Goal: Task Accomplishment & Management: Complete application form

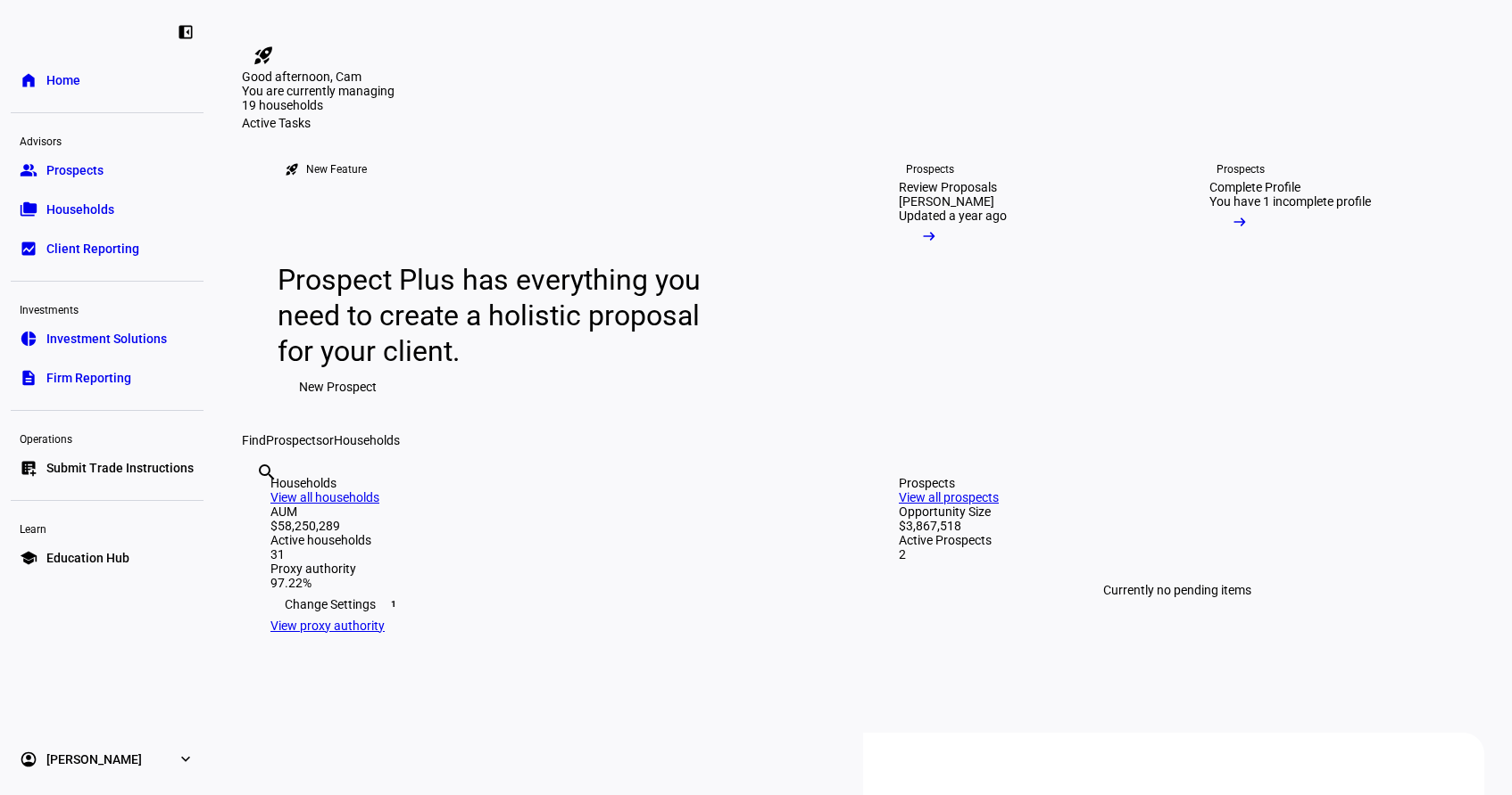
click at [120, 480] on link "list_alt_add Submit Trade Instructions" at bounding box center [106, 468] width 193 height 36
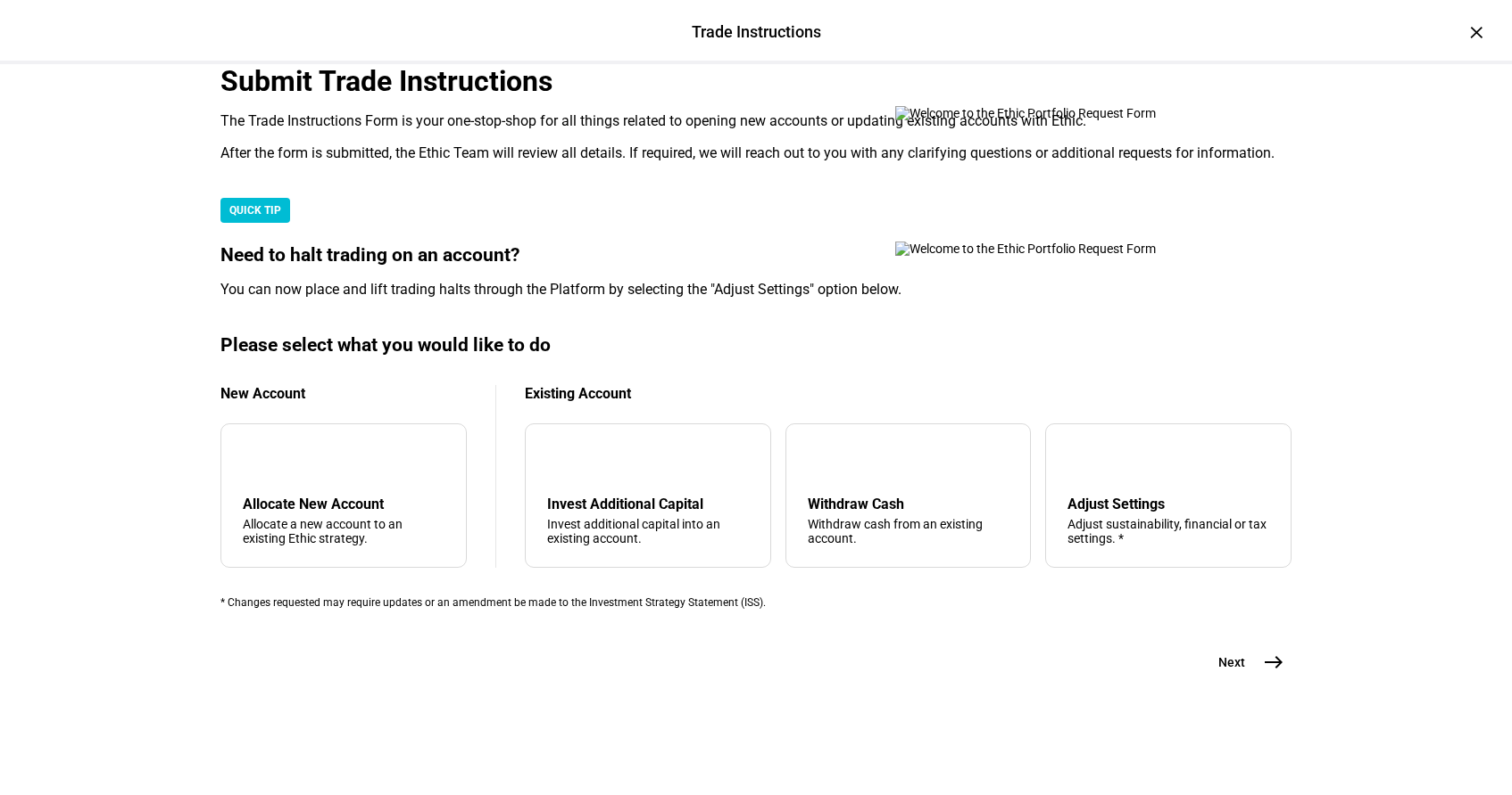
scroll to position [384, 0]
click at [699, 515] on div "arrow_downward Invest Additional Capital Invest additional capital into an exis…" at bounding box center [648, 496] width 246 height 145
click at [1263, 673] on mat-icon "east" at bounding box center [1273, 662] width 22 height 22
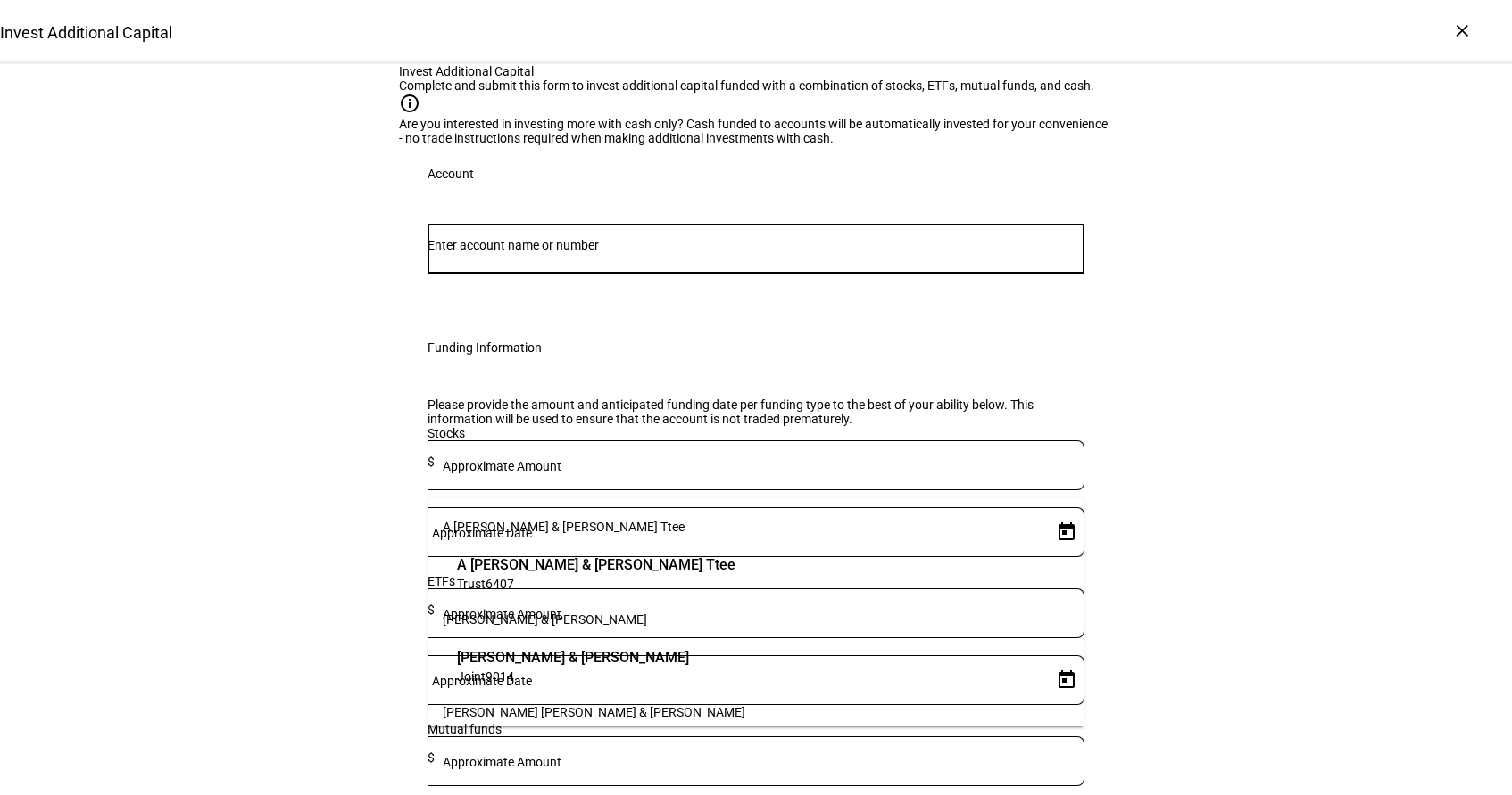
click at [596, 253] on input "Number" at bounding box center [756, 244] width 656 height 14
paste input "52694247"
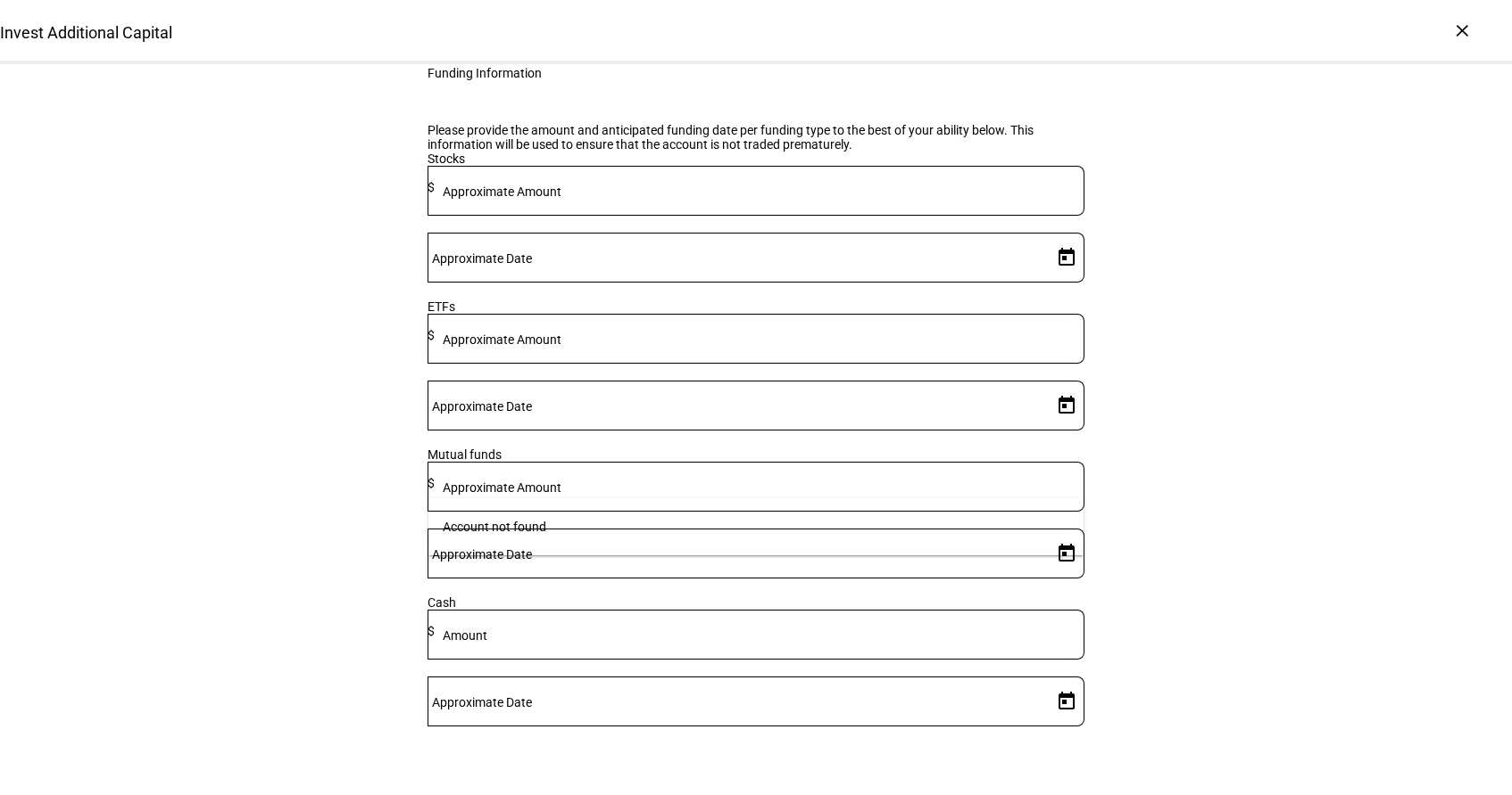
scroll to position [371, 0]
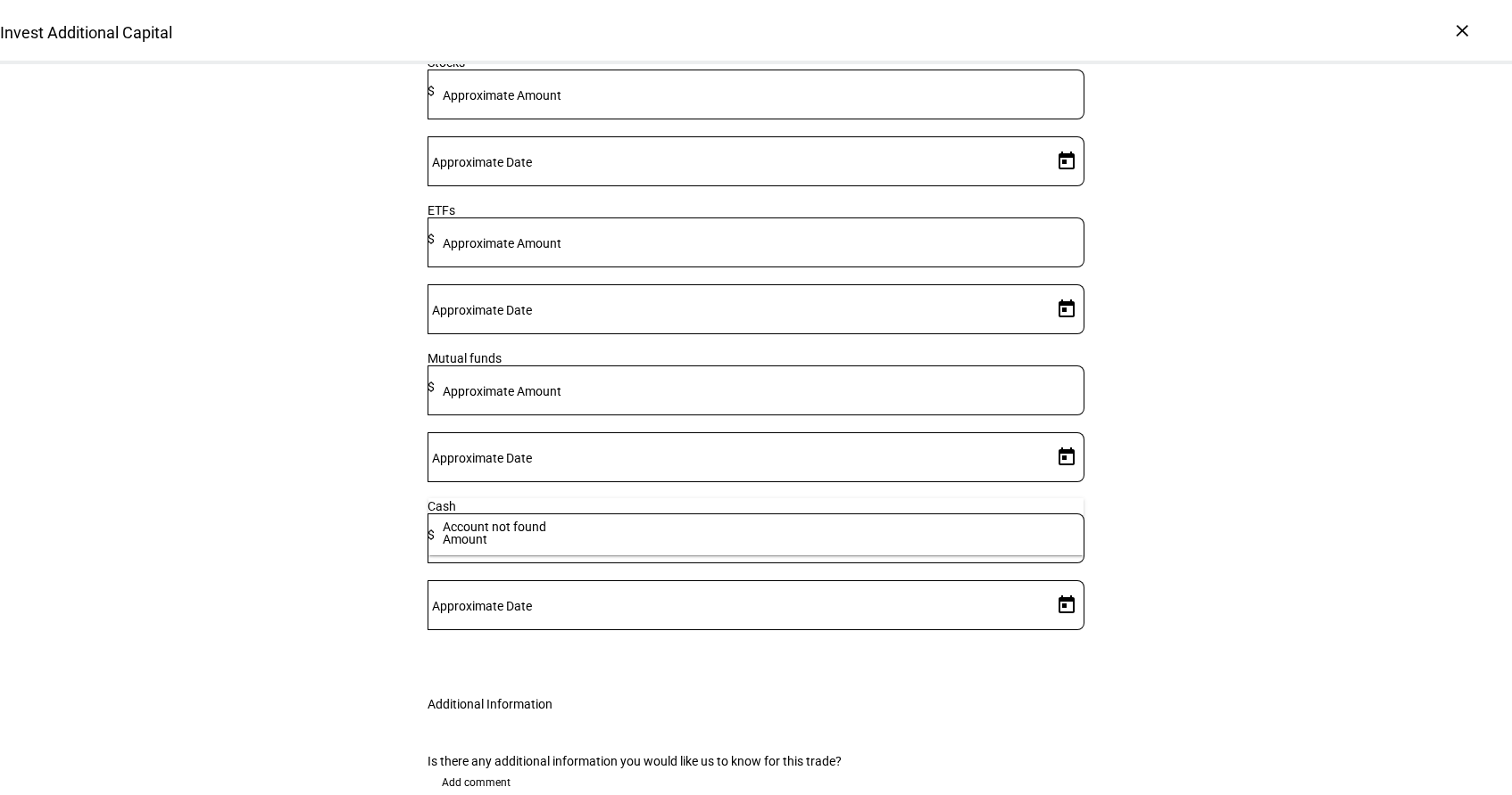
type input "52694247"
click at [534, 70] on div "Stocks" at bounding box center [756, 62] width 656 height 14
click at [561, 102] on mat-label "Approximate Amount" at bounding box center [502, 95] width 118 height 14
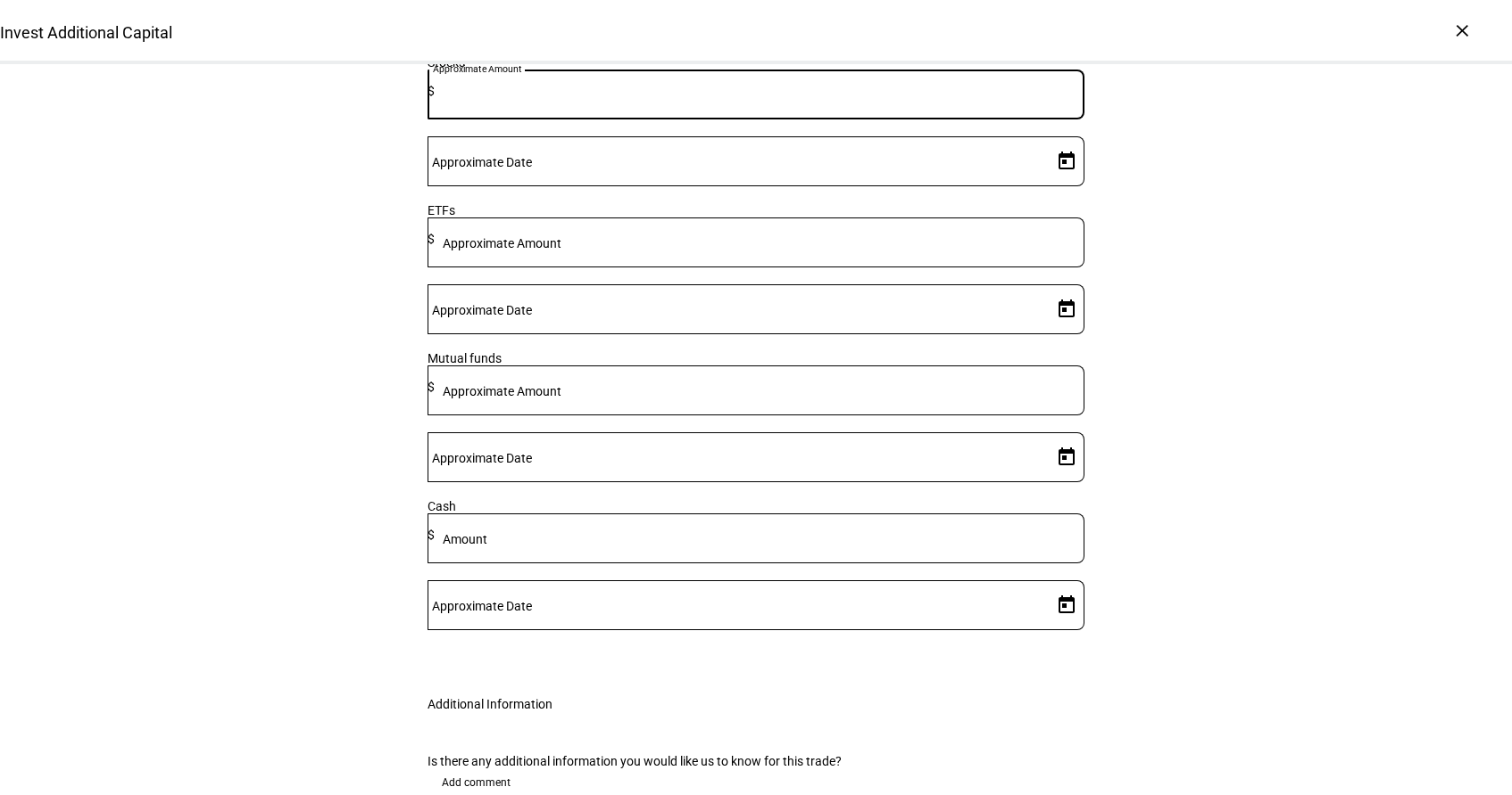
paste input "774,532,090,925"
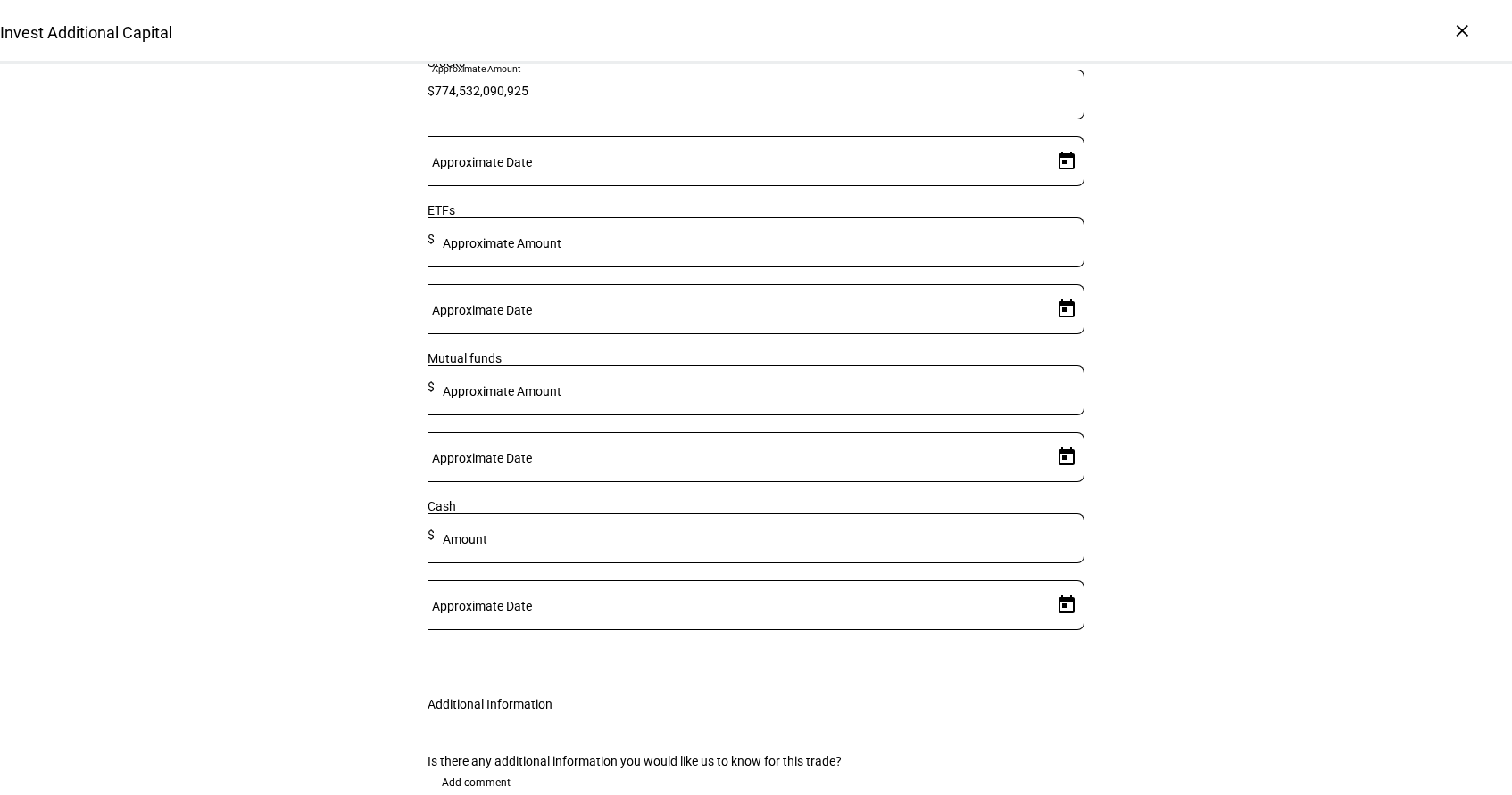
click at [926, 186] on div at bounding box center [736, 161] width 618 height 50
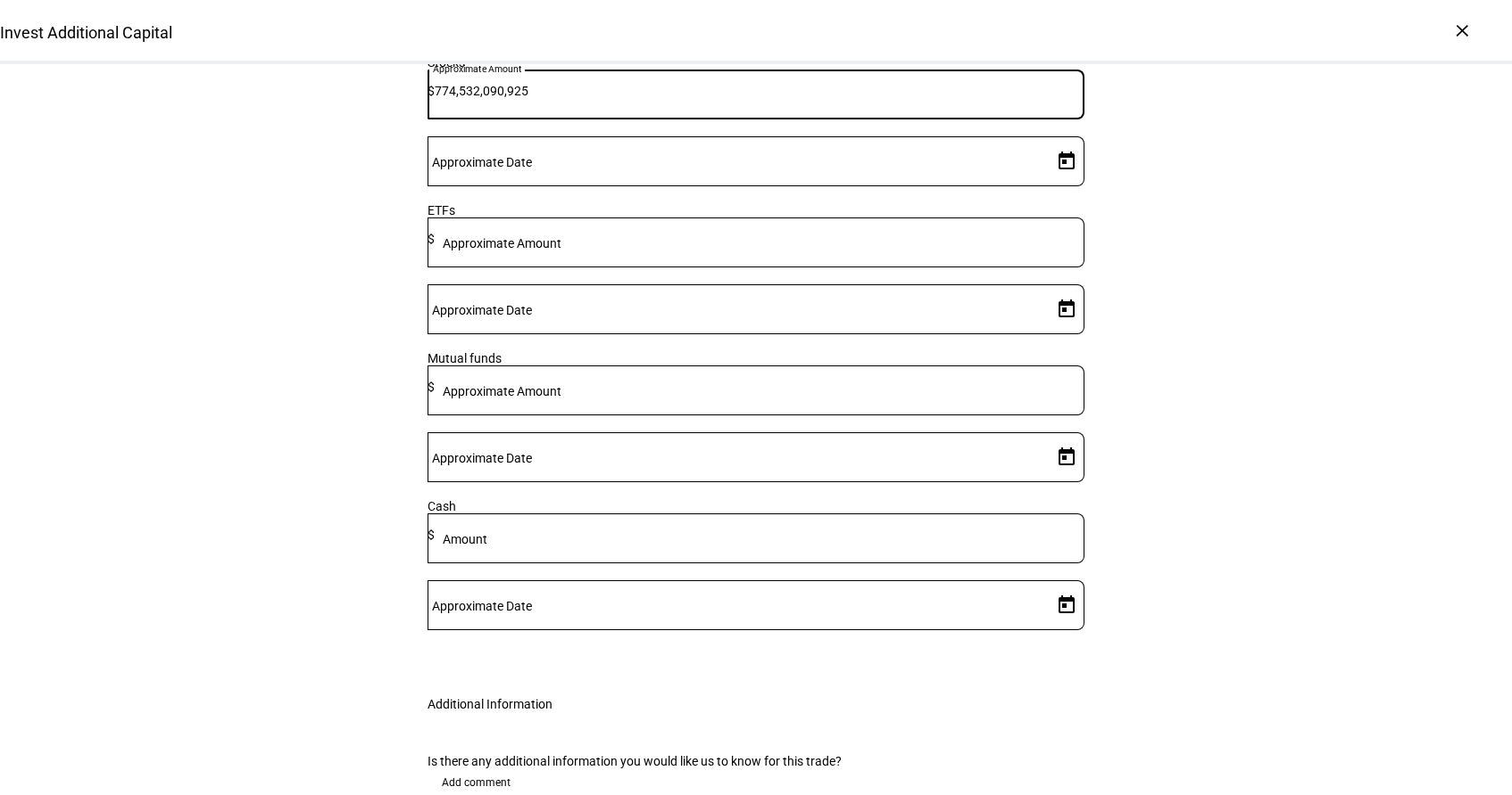
drag, startPoint x: 760, startPoint y: 388, endPoint x: 575, endPoint y: 367, distance: 186.2
click at [575, 203] on div "Stocks Approximate Amount $ 774,532,090,925 Approximate Date" at bounding box center [756, 130] width 656 height 148
paste input
drag, startPoint x: 747, startPoint y: 378, endPoint x: 683, endPoint y: 378, distance: 64.0
click at [683, 98] on input "774,532,090,925" at bounding box center [759, 90] width 650 height 14
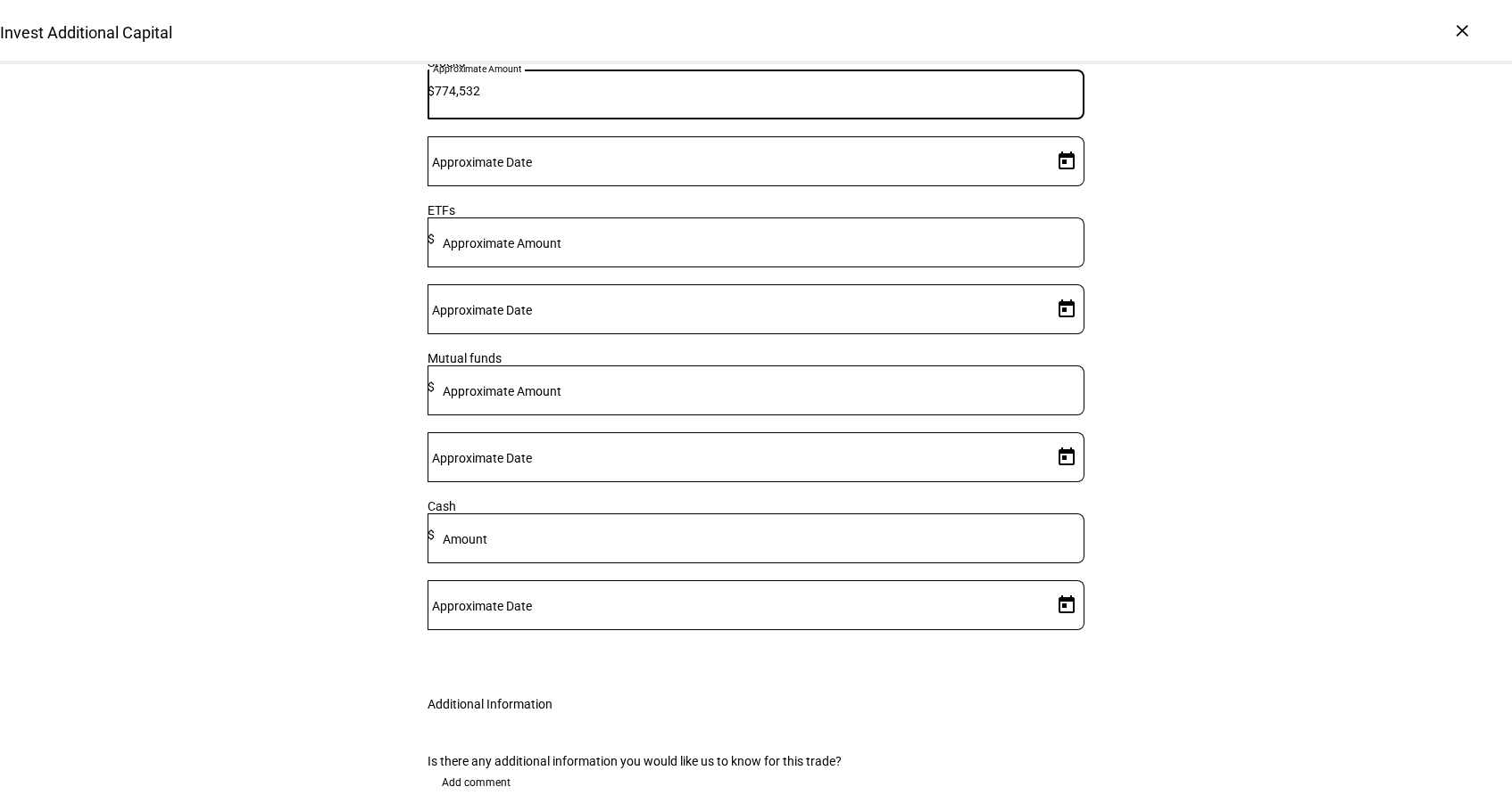
type input "774,532"
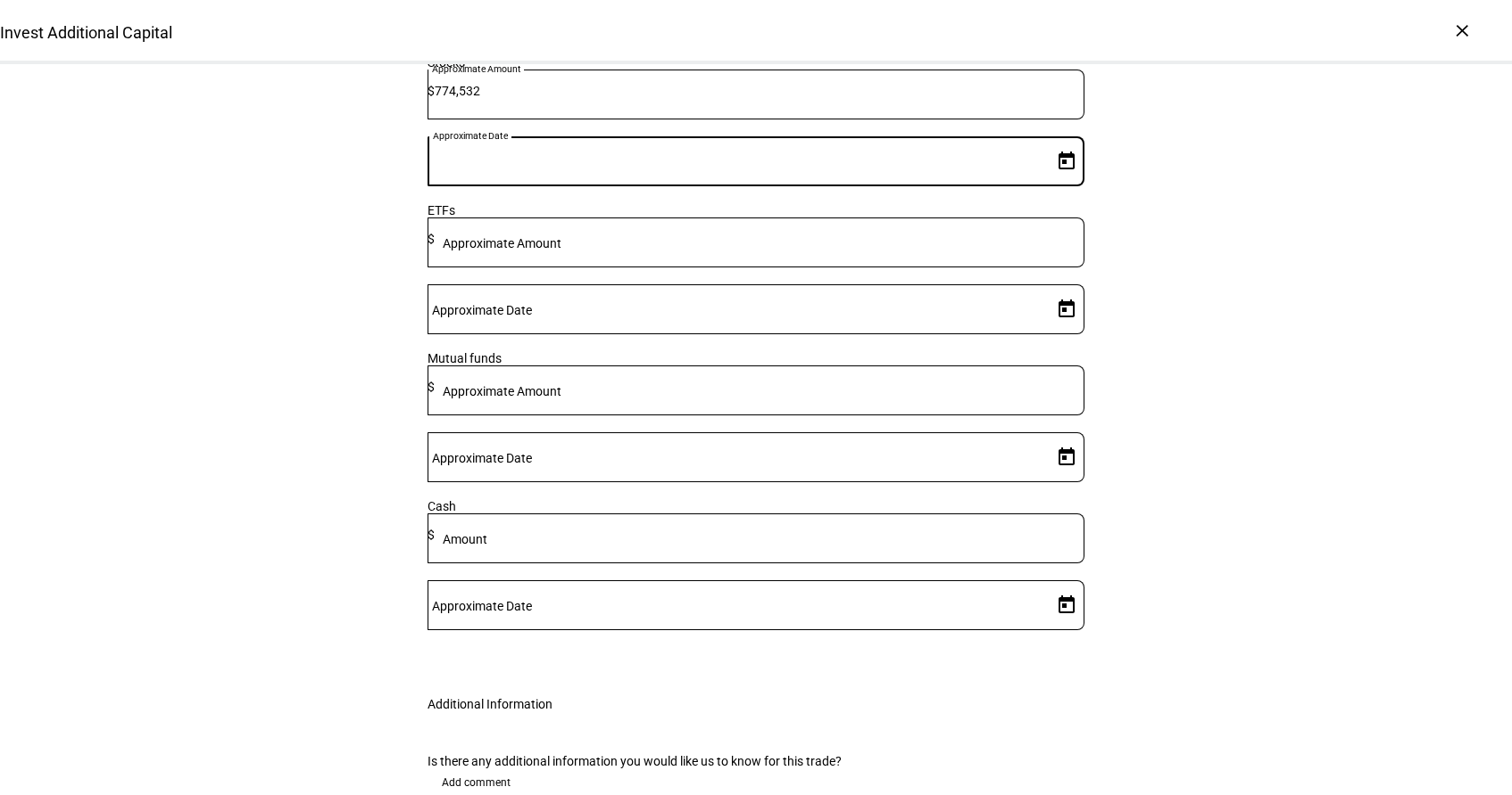
click at [977, 165] on input "Approximate Date" at bounding box center [736, 157] width 618 height 14
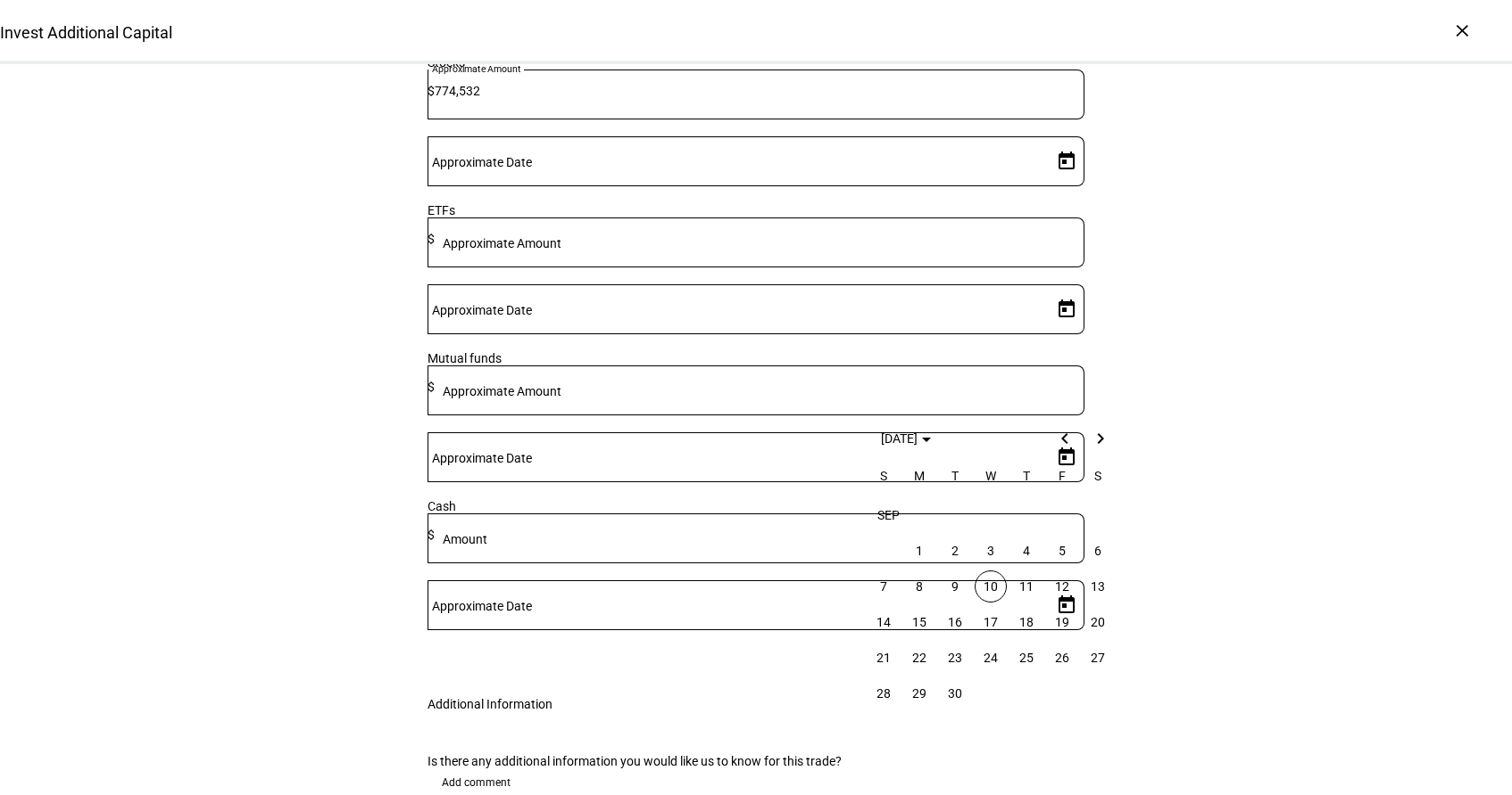
click at [987, 592] on span "10" at bounding box center [990, 586] width 32 height 32
type input "[DATE]"
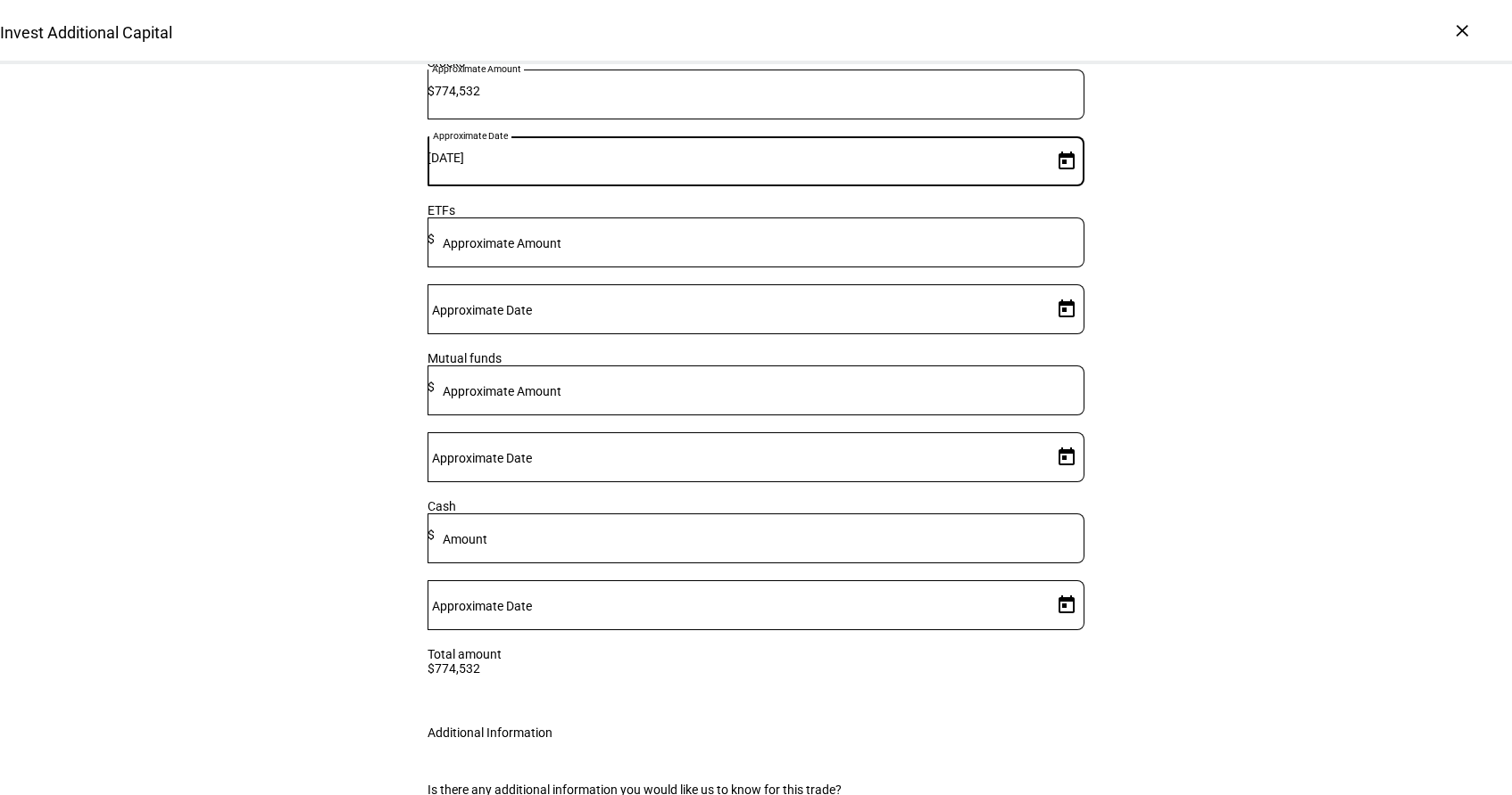
scroll to position [562, 0]
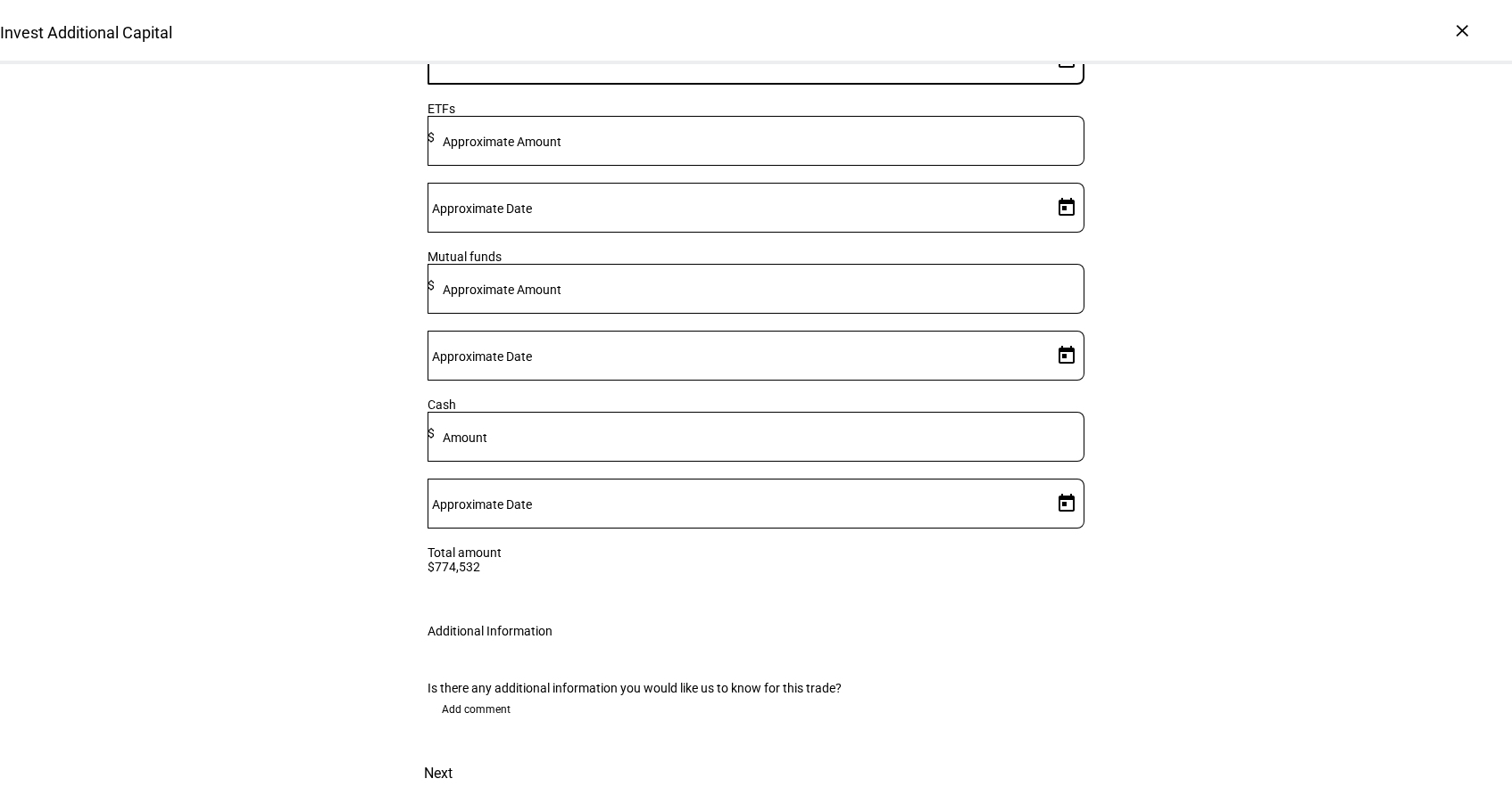
click at [491, 695] on span "Add comment" at bounding box center [476, 709] width 69 height 28
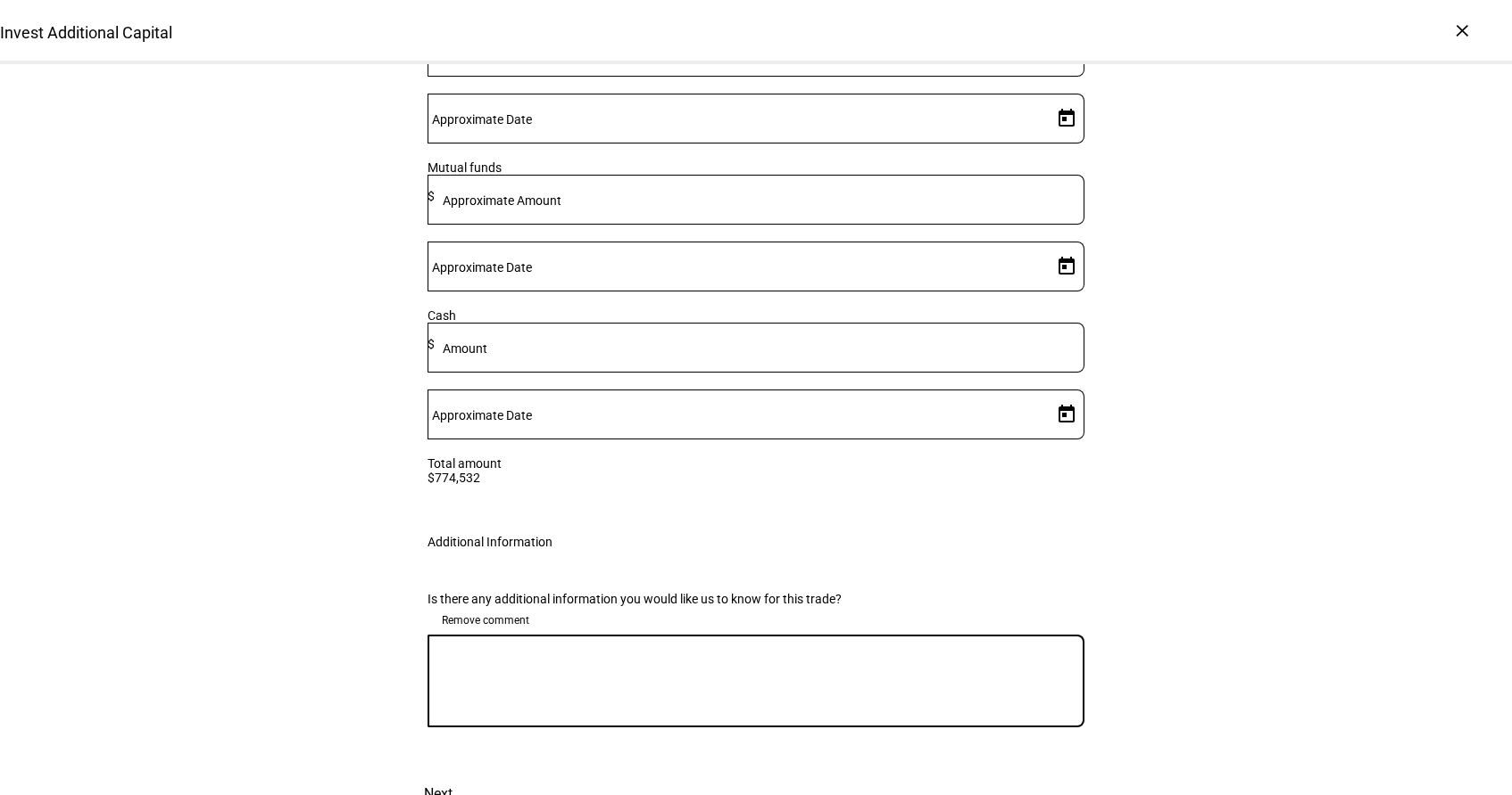
click at [624, 713] on textarea at bounding box center [756, 681] width 656 height 64
paste textarea "Option 1 (transition tax neutrally): Final TE: ~1.1%"
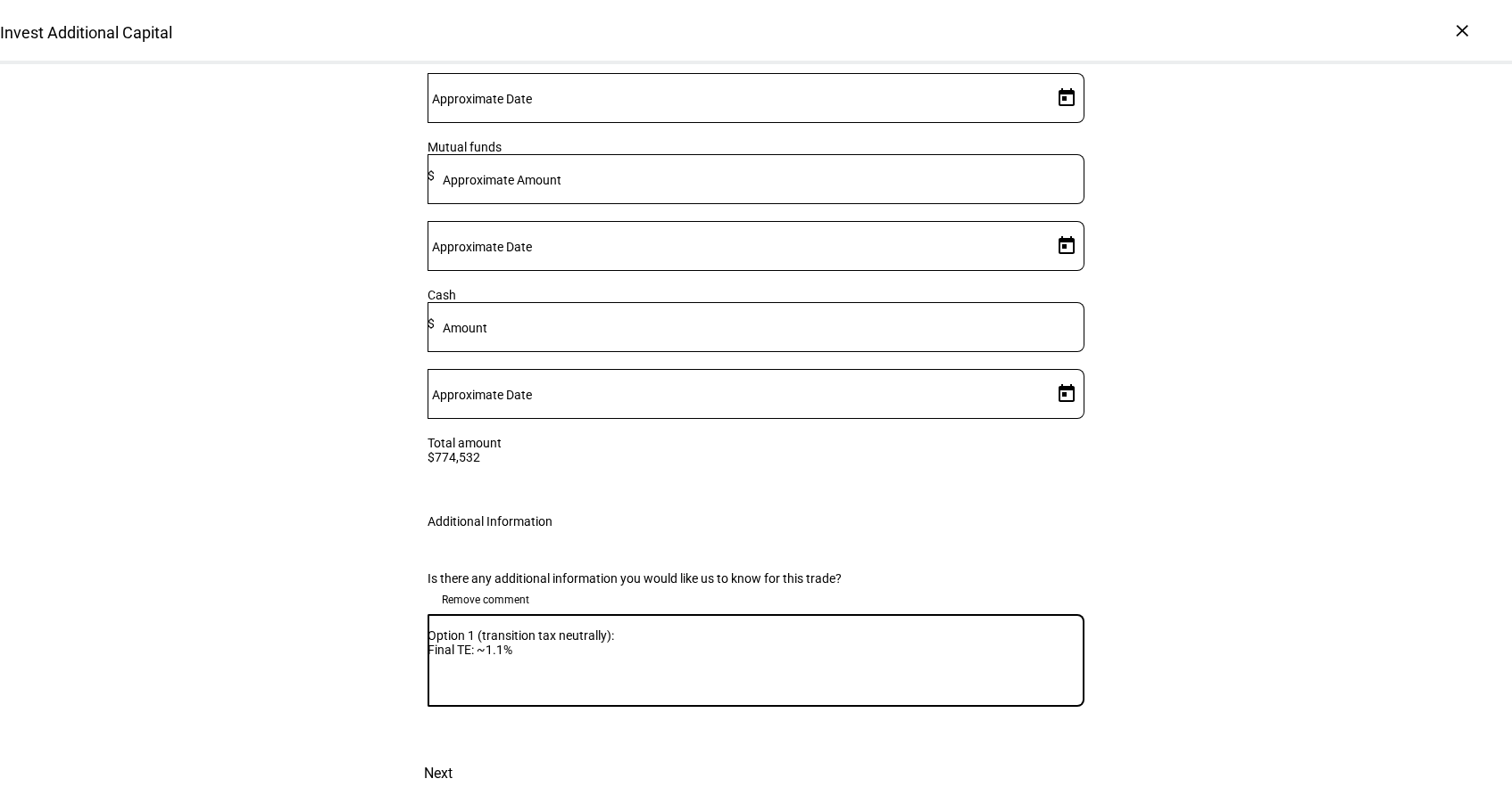
scroll to position [669, 0]
type textarea "Option 1 (transition tax neutrally): Final TE: ~1.1%"
click at [452, 753] on span "Next" at bounding box center [438, 774] width 28 height 43
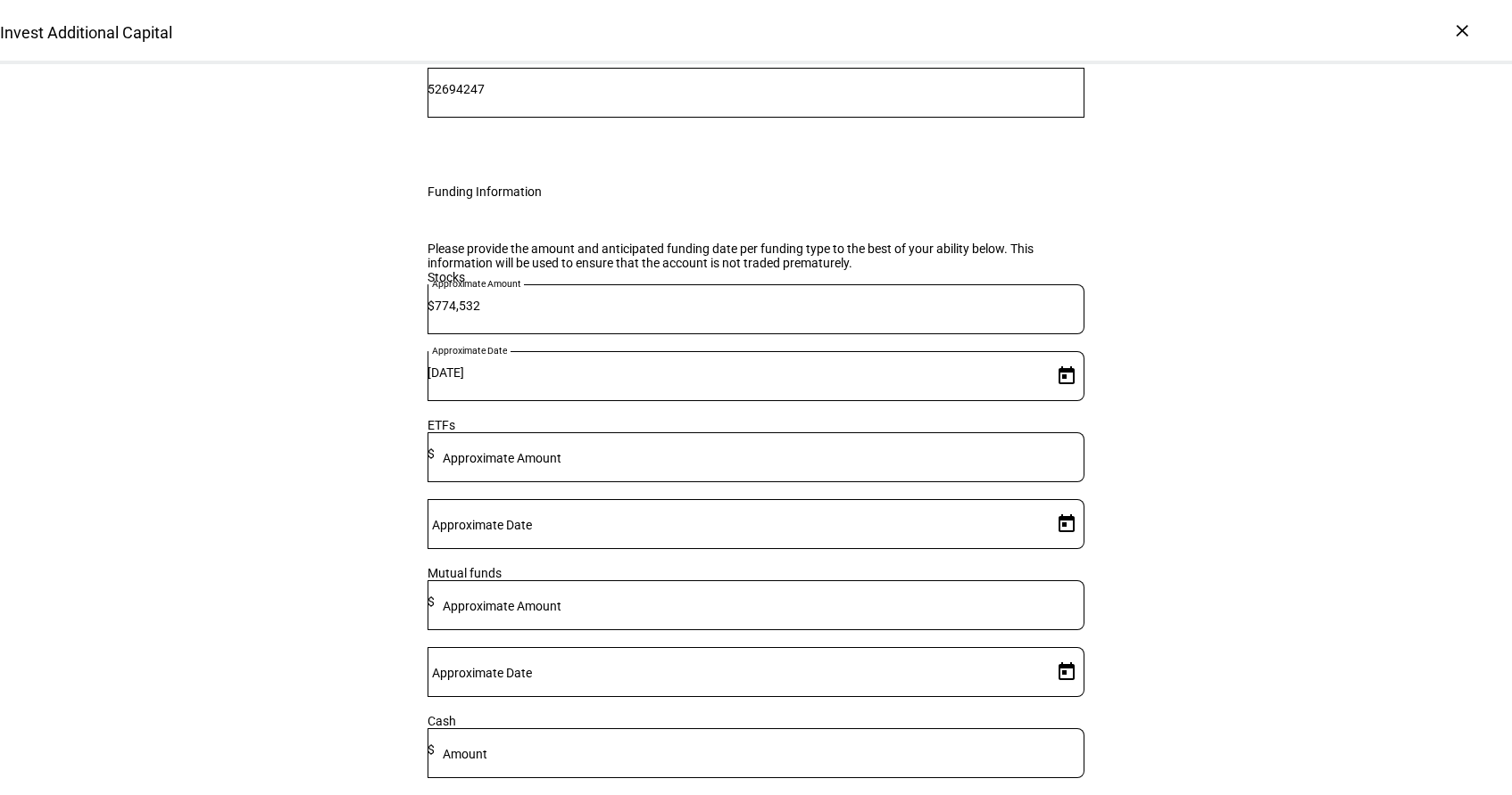
scroll to position [0, 0]
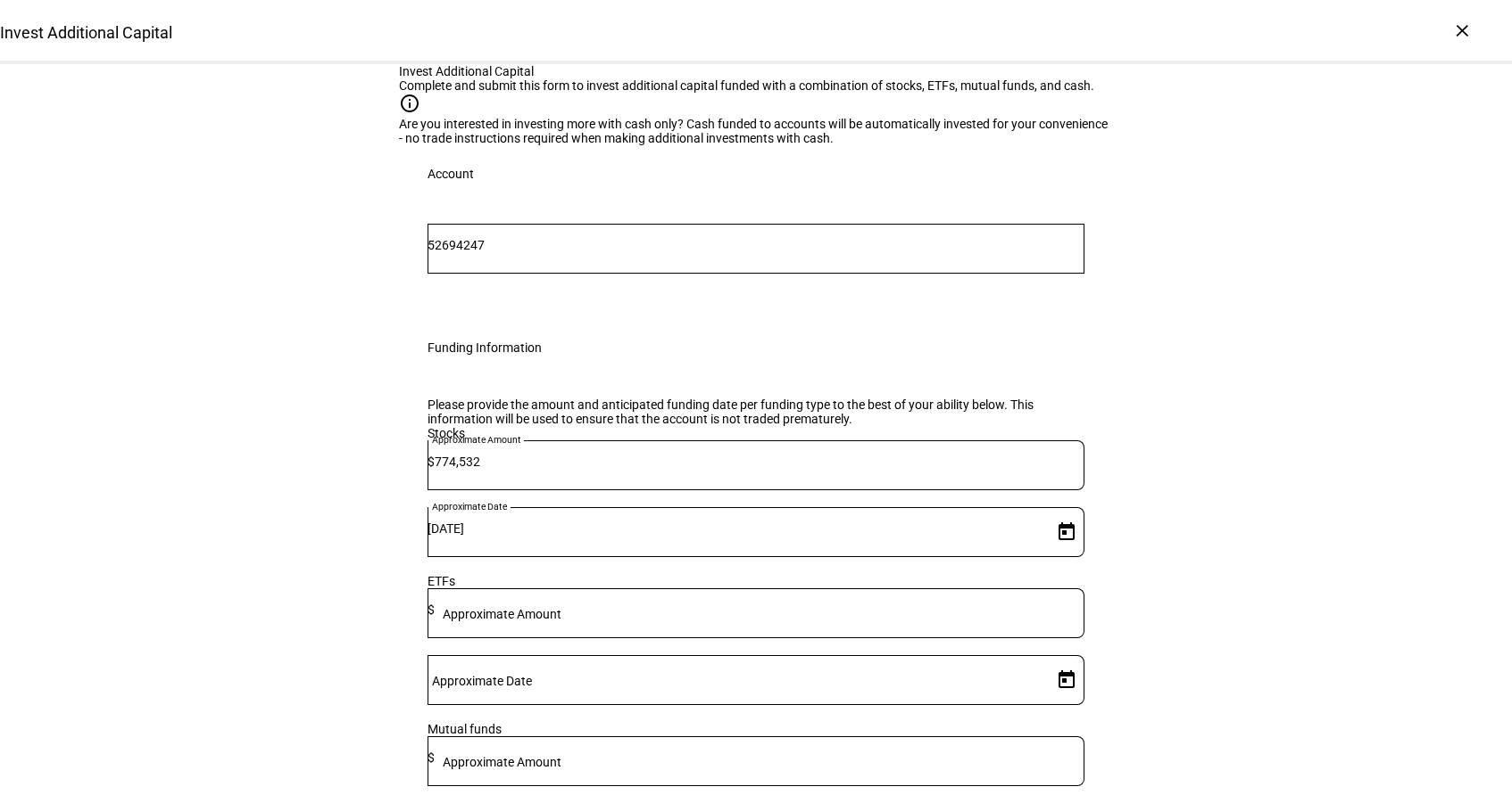
click at [741, 253] on input "52694247" at bounding box center [756, 244] width 656 height 14
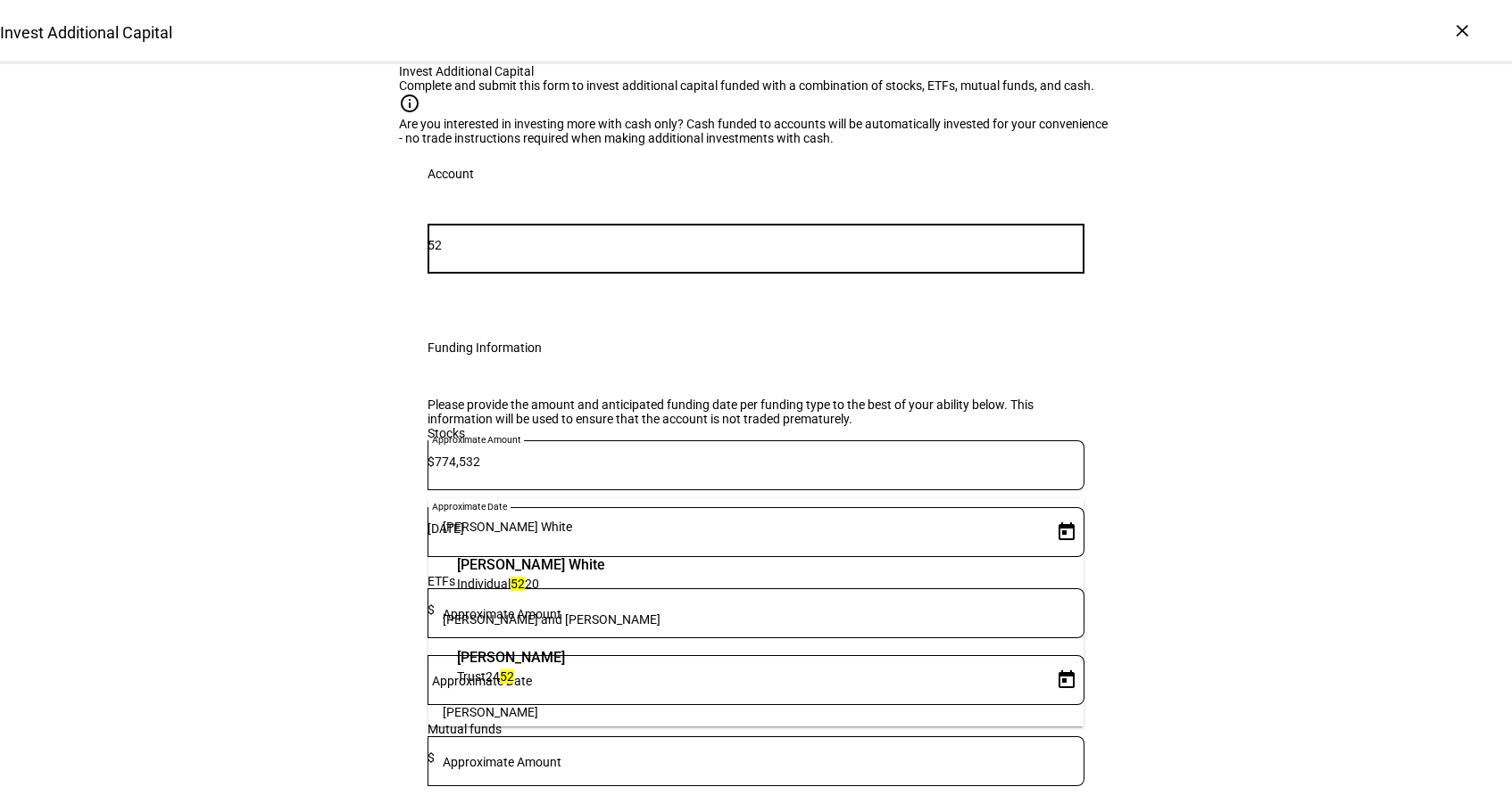
type input "5"
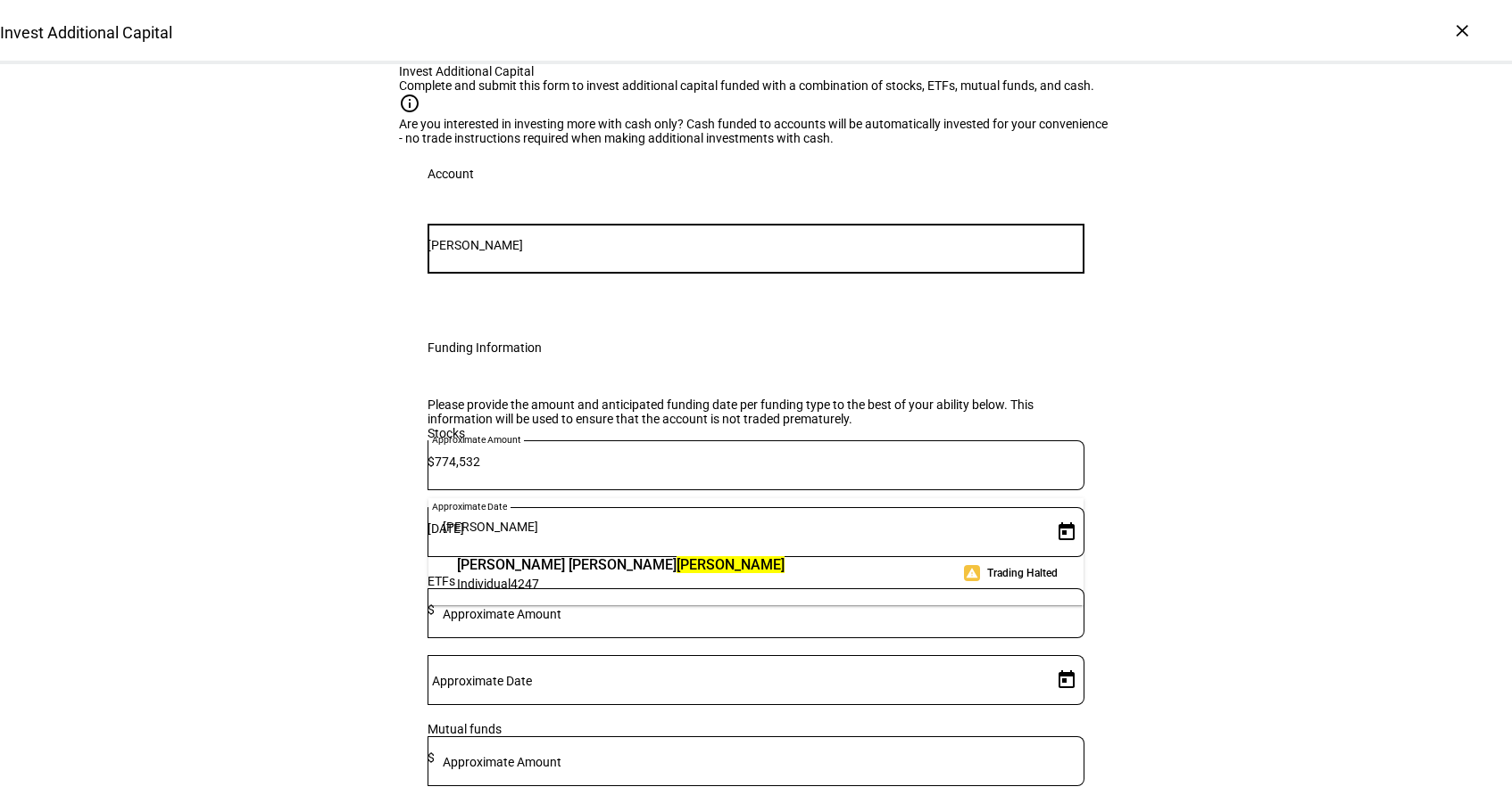
type input "[PERSON_NAME]"
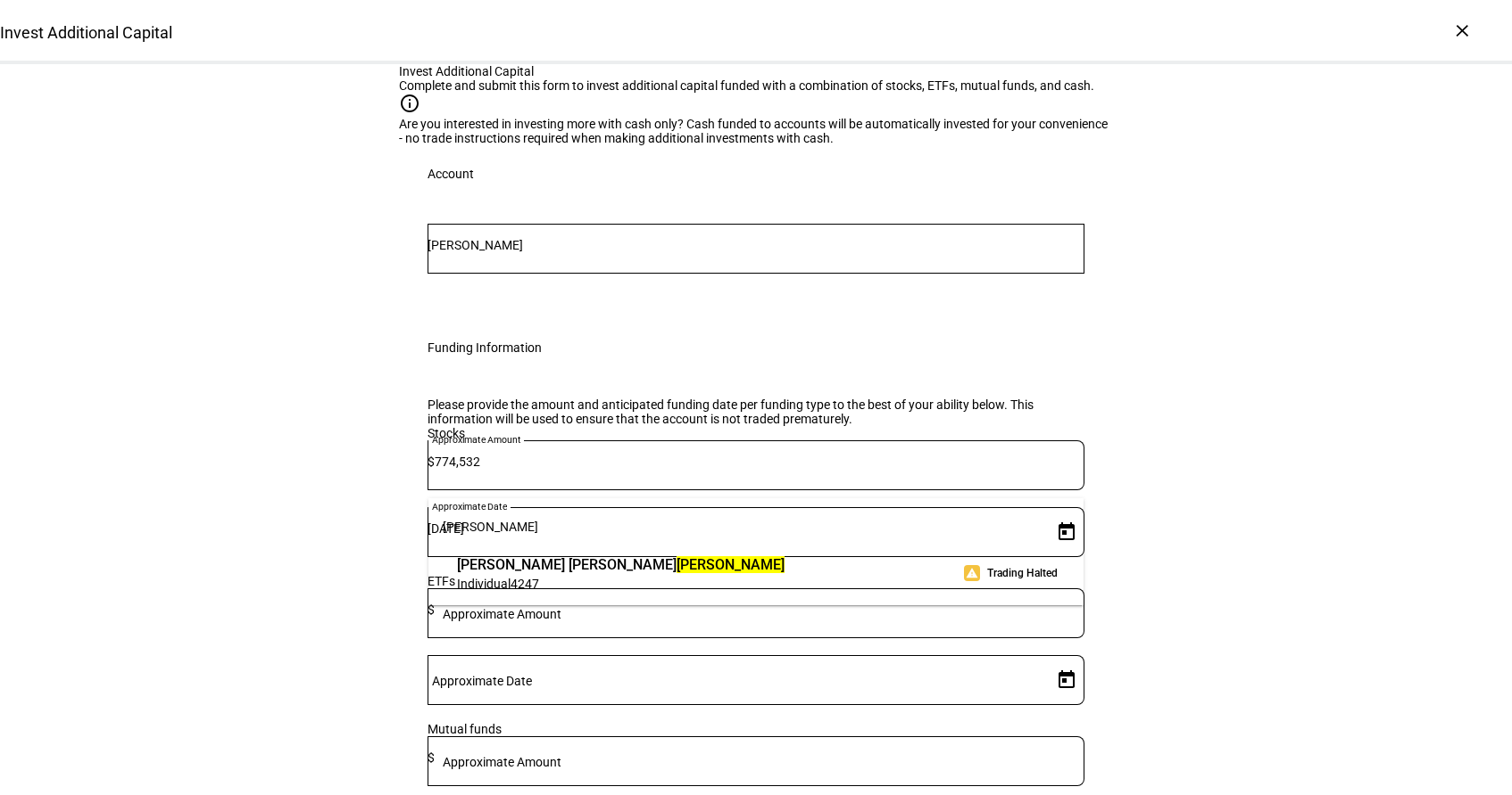
click at [768, 580] on span "Individual 4247" at bounding box center [621, 584] width 327 height 17
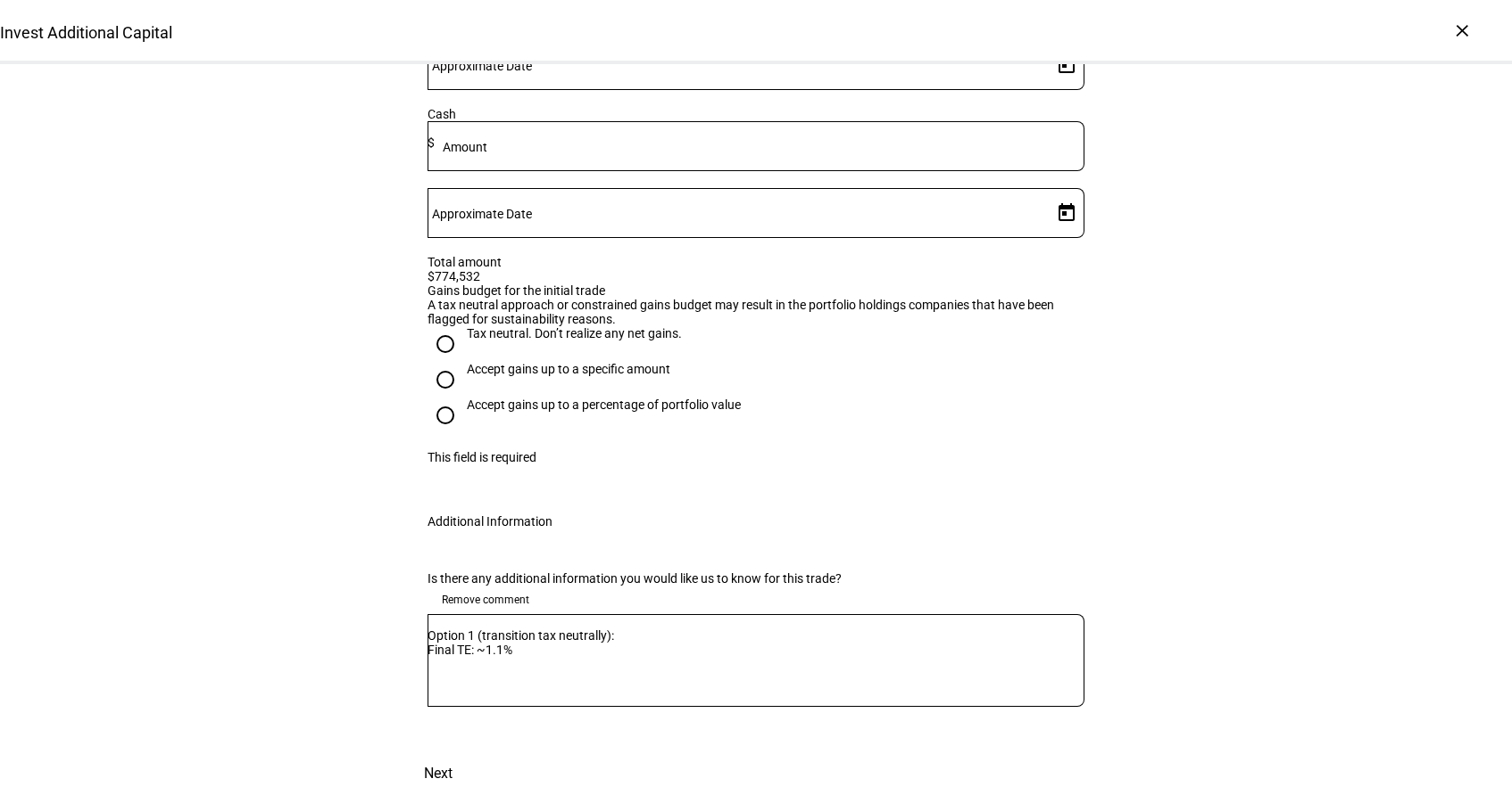
scroll to position [835, 0]
click at [444, 345] on input "Tax neutral. Don’t realize any net gains." at bounding box center [446, 344] width 36 height 36
radio input "true"
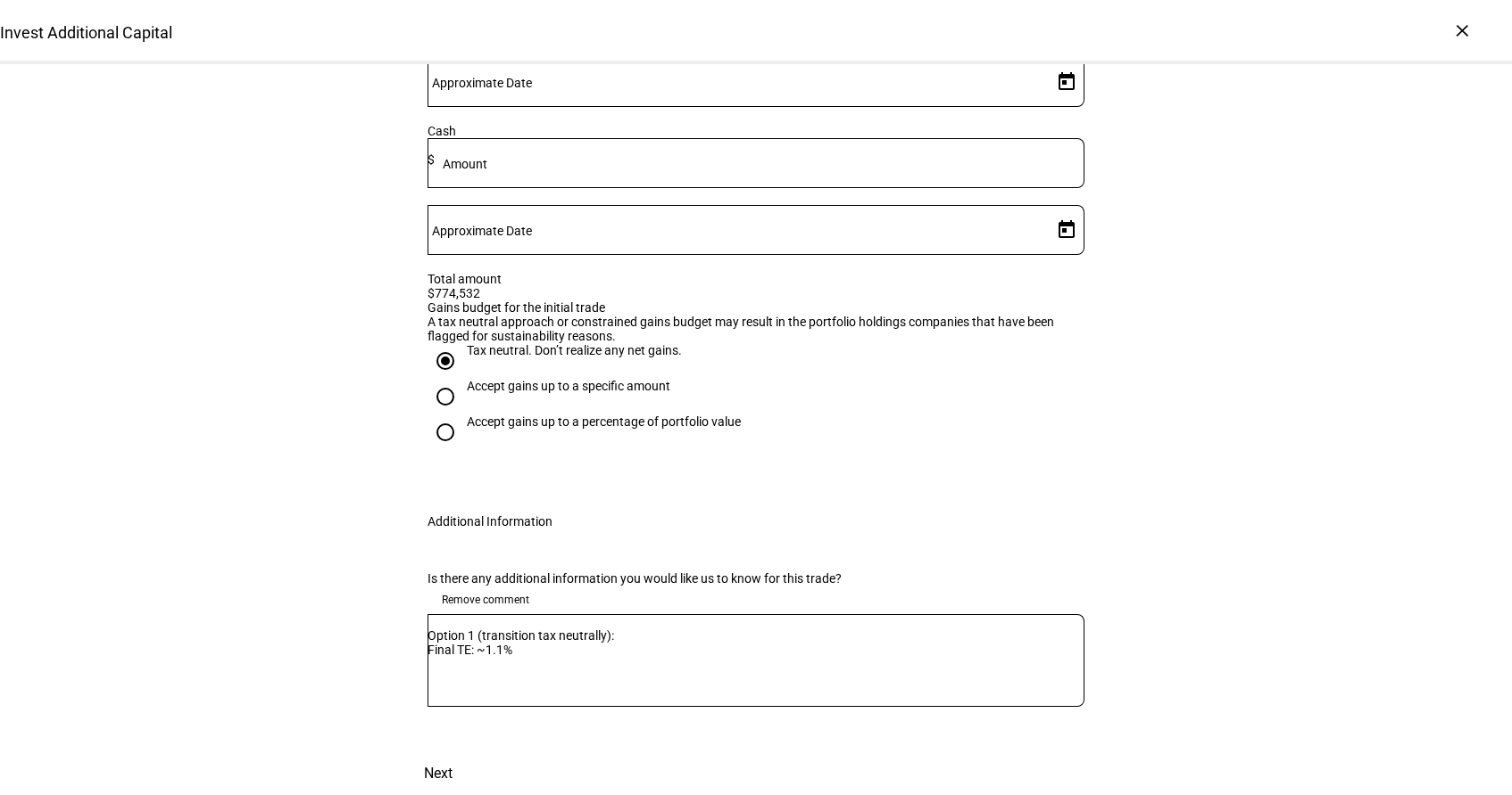
scroll to position [936, 0]
click at [452, 753] on span "Next" at bounding box center [438, 774] width 28 height 43
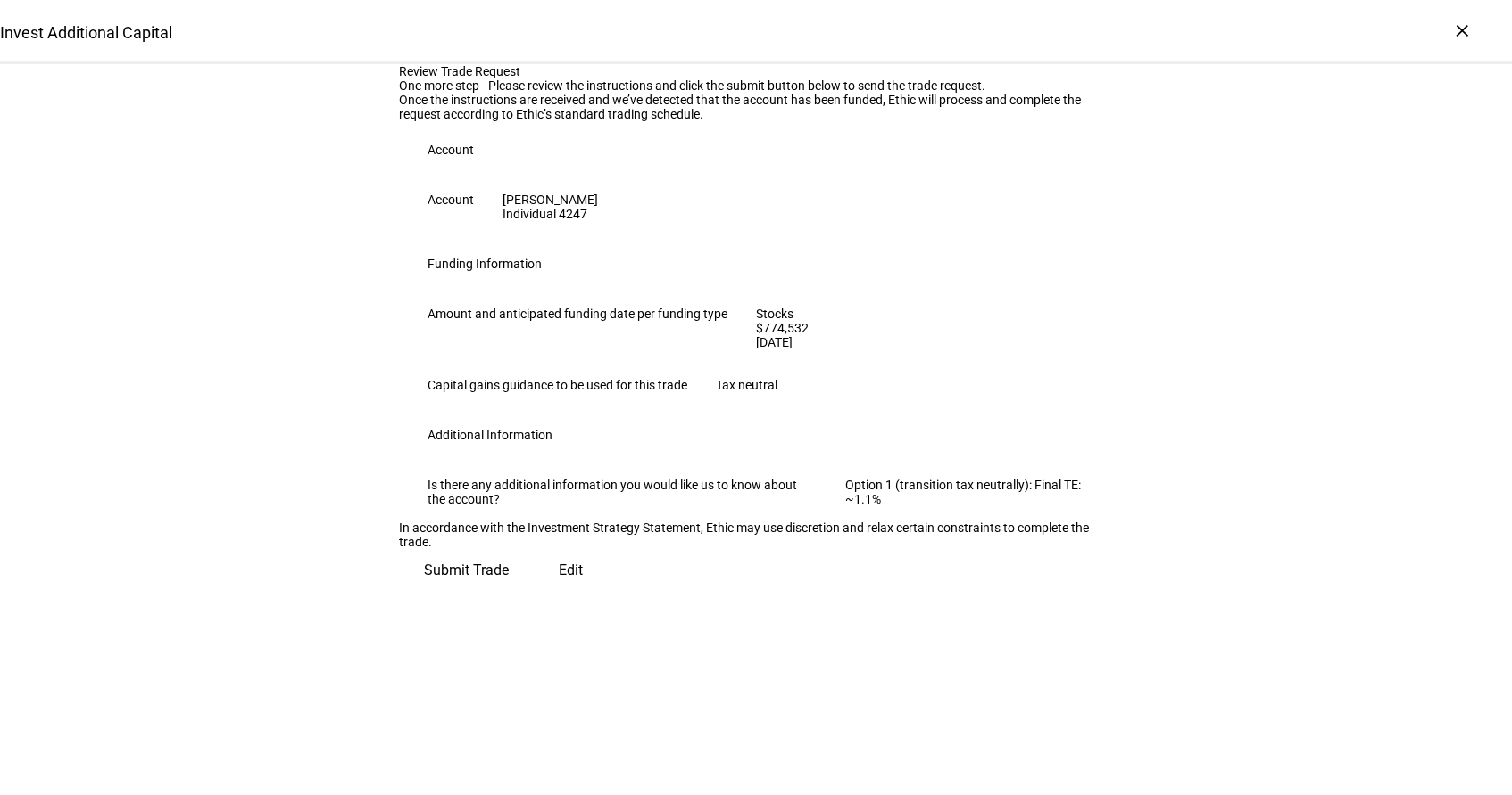
scroll to position [145, 0]
click at [509, 592] on span "Submit Trade" at bounding box center [466, 571] width 85 height 43
